Goal: Find specific page/section: Find specific page/section

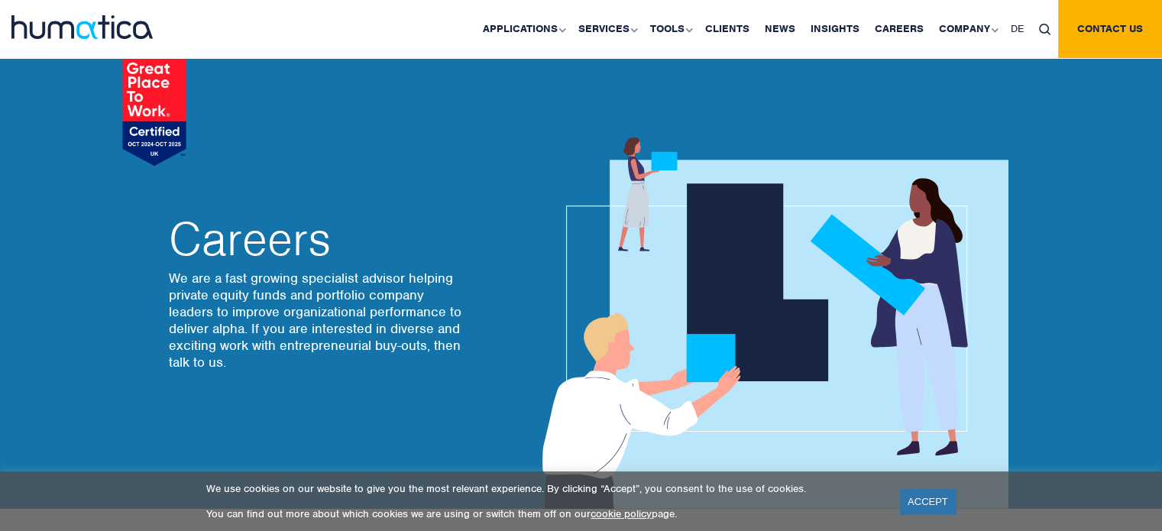
scroll to position [76, 0]
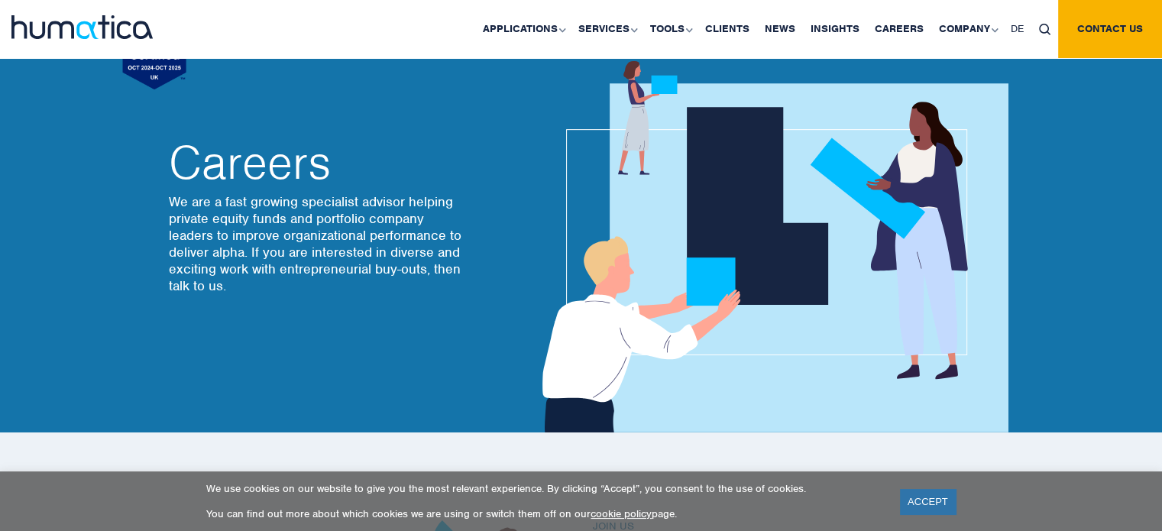
click at [923, 505] on link "ACCEPT" at bounding box center [928, 501] width 56 height 25
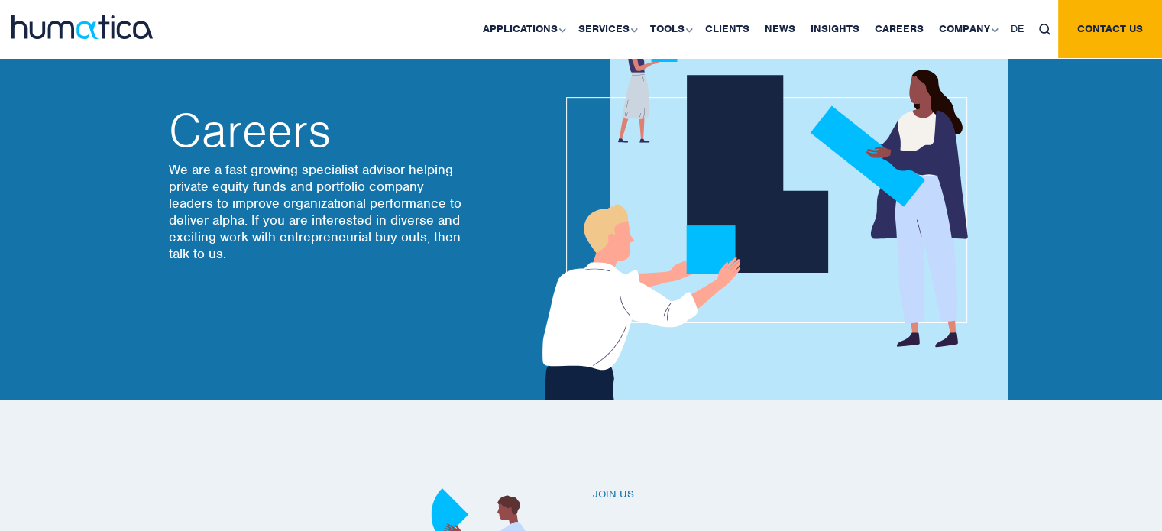
scroll to position [64, 0]
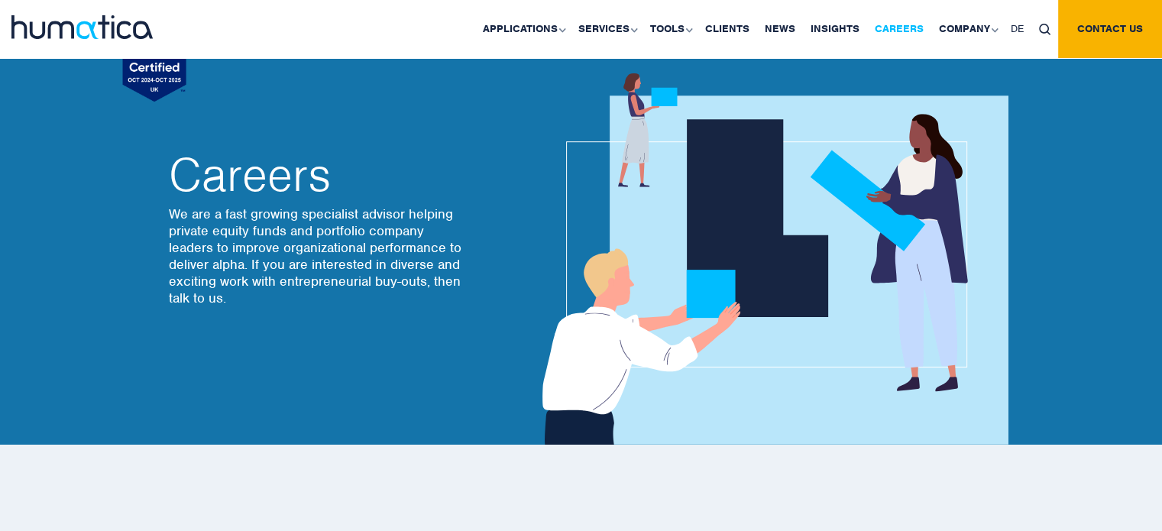
click at [910, 24] on link "Careers" at bounding box center [899, 29] width 64 height 58
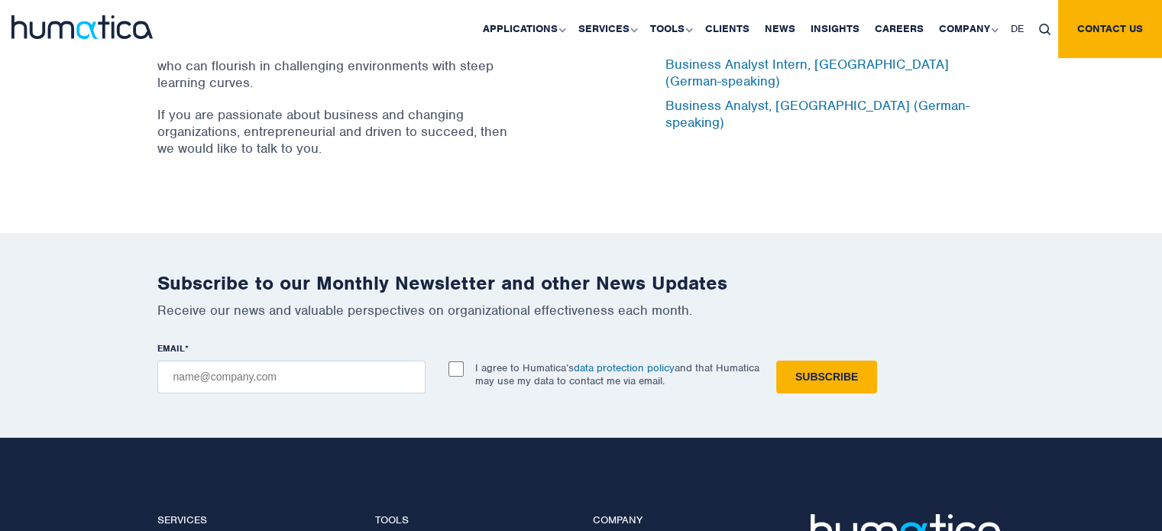
scroll to position [5040, 0]
